Goal: Task Accomplishment & Management: Use online tool/utility

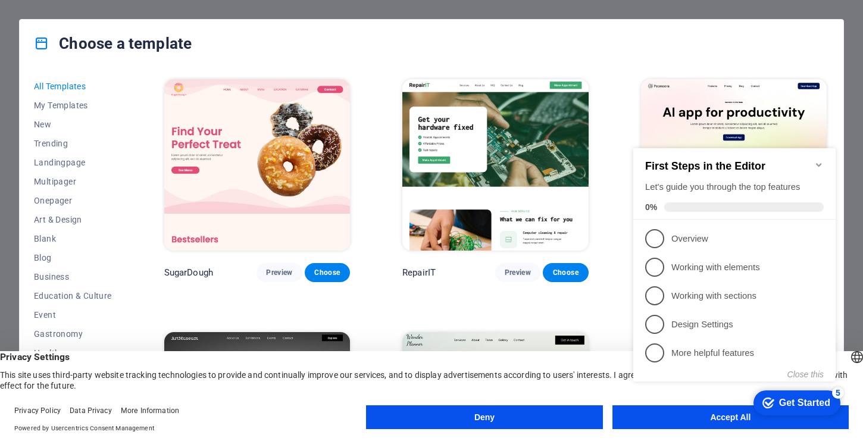
click at [819, 163] on icon "Minimize checklist" at bounding box center [818, 165] width 5 height 4
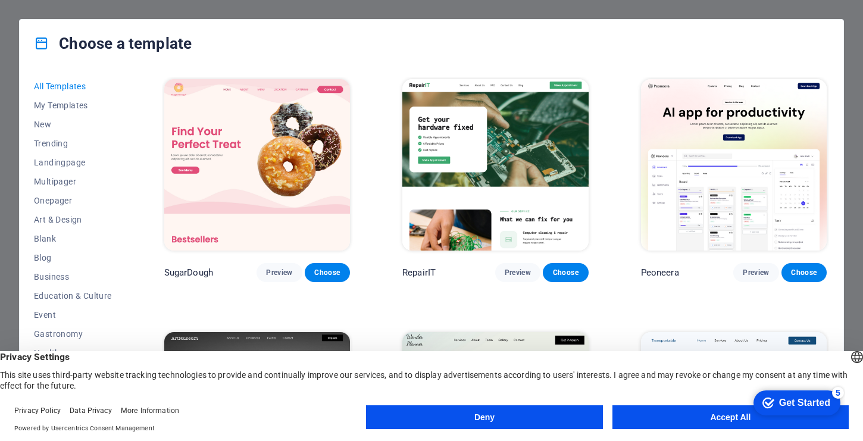
click at [581, 423] on button "Deny" at bounding box center [484, 417] width 236 height 24
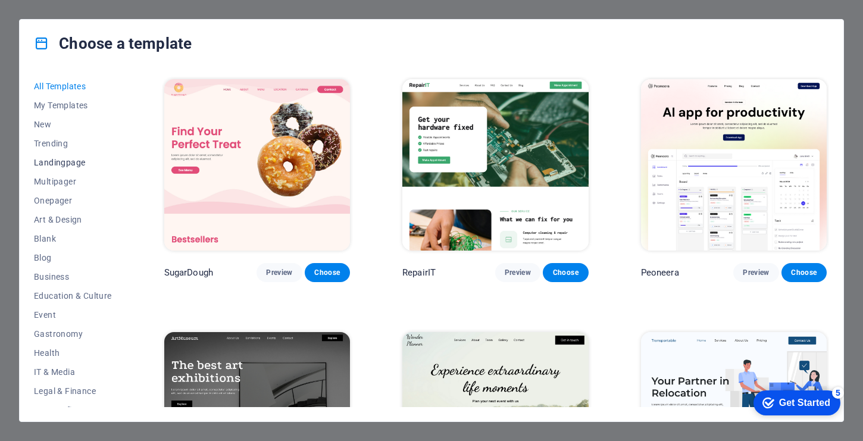
click at [65, 160] on span "Landingpage" at bounding box center [73, 163] width 78 height 10
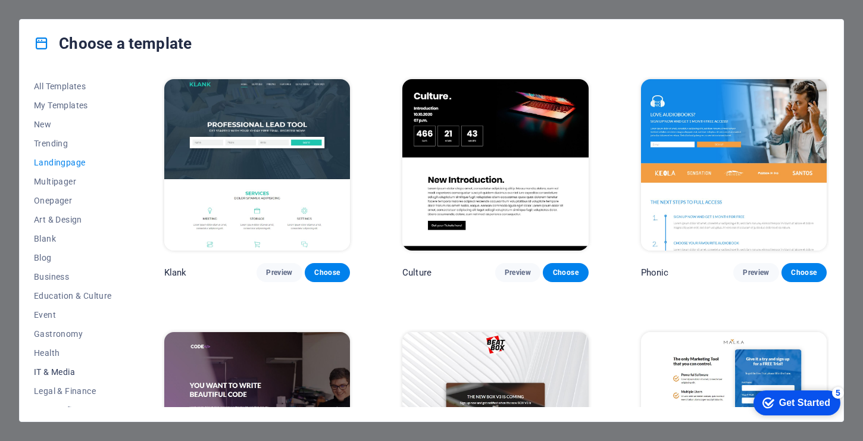
click at [64, 375] on span "IT & Media" at bounding box center [73, 372] width 78 height 10
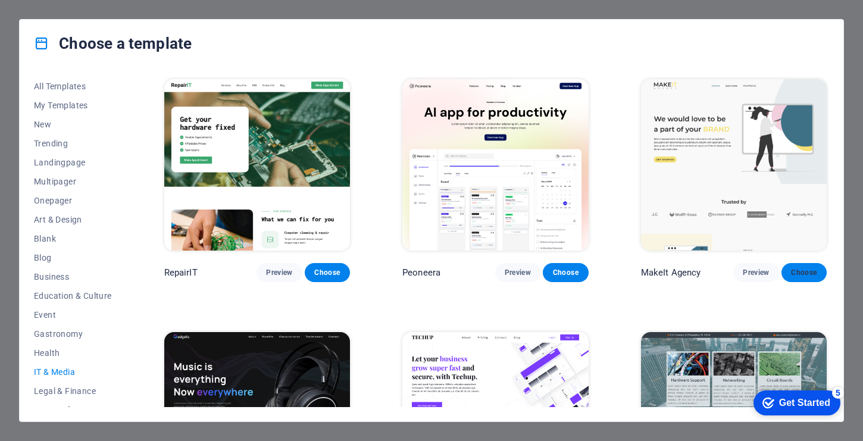
click at [809, 270] on span "Choose" at bounding box center [804, 273] width 26 height 10
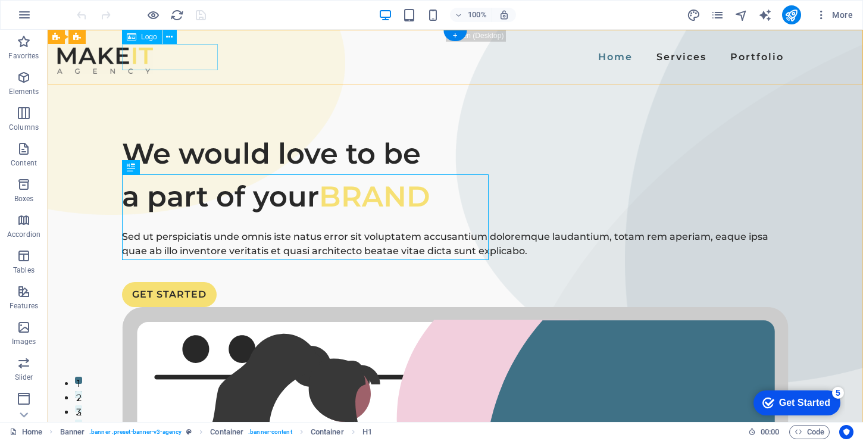
click at [153, 57] on div at bounding box center [105, 61] width 96 height 26
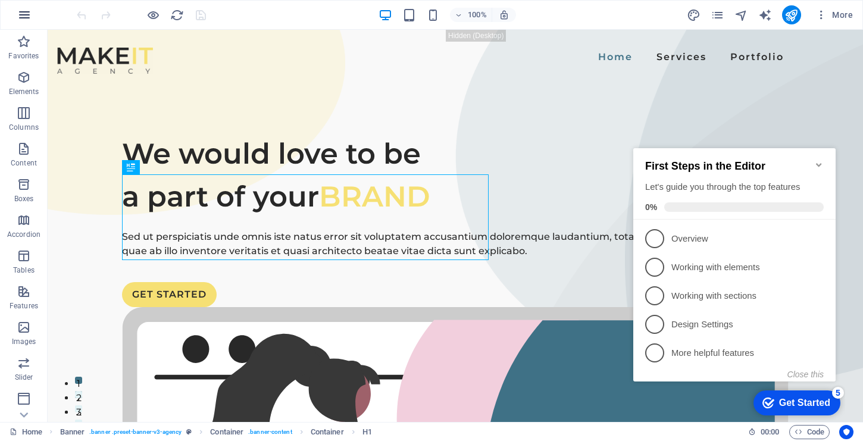
click at [26, 20] on icon "button" at bounding box center [24, 15] width 14 height 14
